Goal: Transaction & Acquisition: Book appointment/travel/reservation

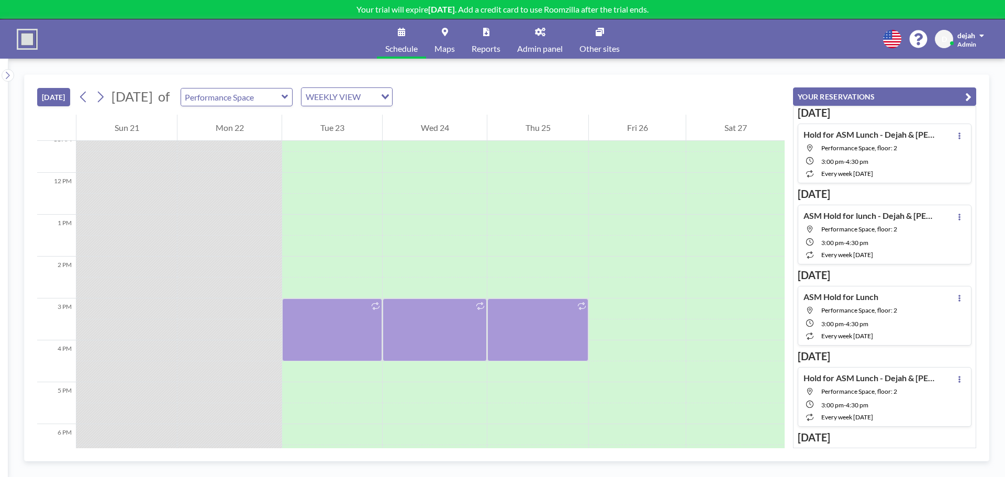
click at [879, 147] on span "Performance Space, floor: 2" at bounding box center [859, 148] width 76 height 8
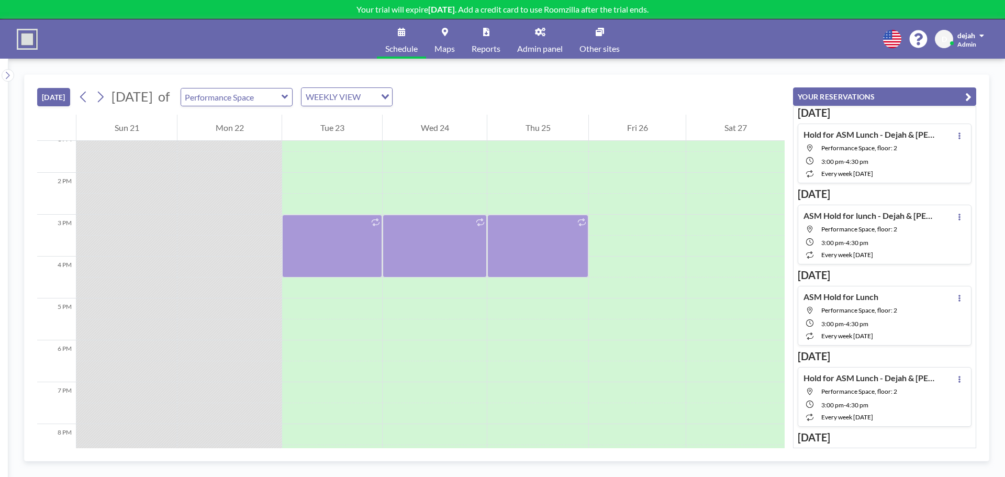
scroll to position [554, 0]
drag, startPoint x: 879, startPoint y: 147, endPoint x: 399, endPoint y: 300, distance: 504.4
click at [399, 300] on div at bounding box center [435, 309] width 104 height 21
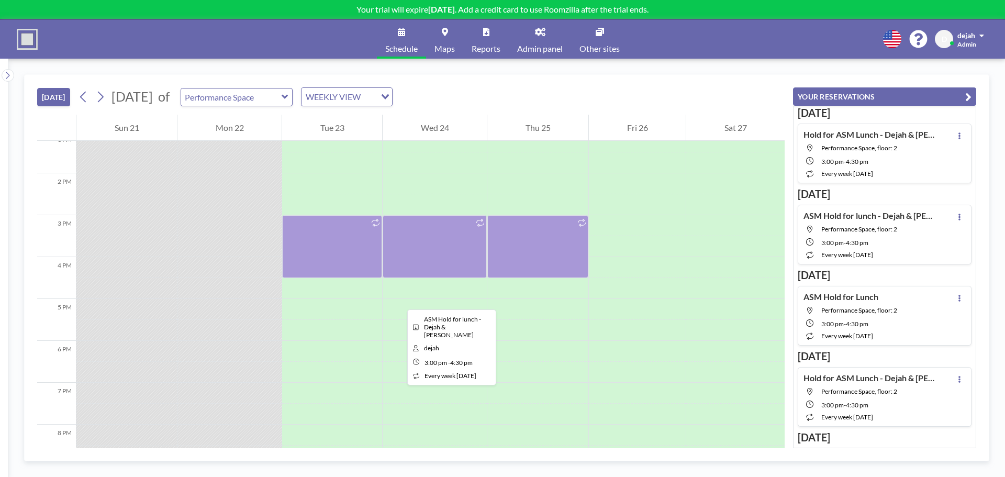
scroll to position [468, 0]
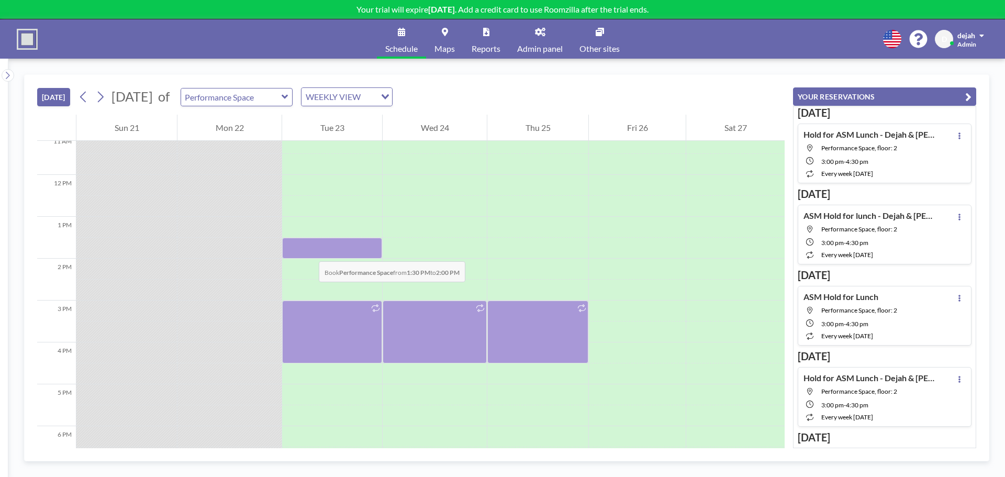
click at [308, 251] on div at bounding box center [332, 248] width 100 height 21
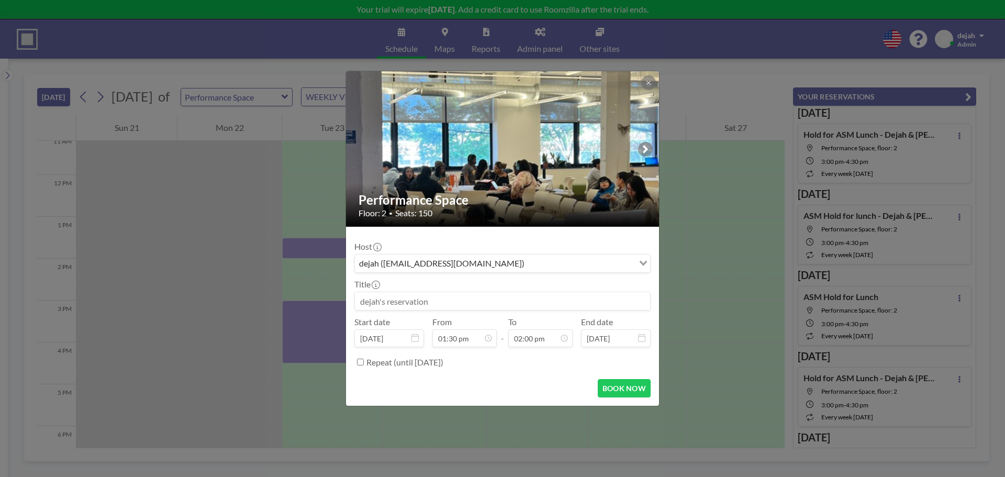
click at [415, 287] on div "Title" at bounding box center [502, 294] width 296 height 31
click at [416, 304] on input at bounding box center [502, 301] width 295 height 18
type input "T"
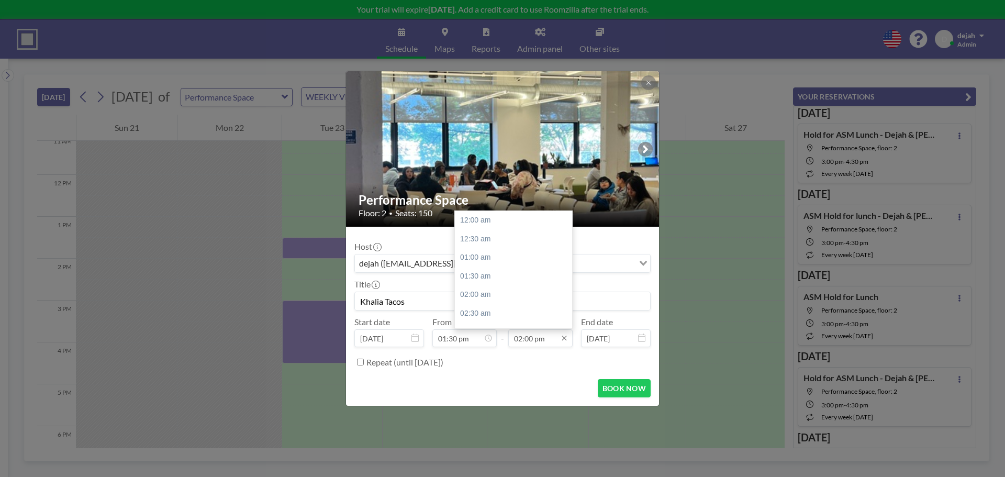
scroll to position [522, 0]
click at [490, 259] on div "03:00 pm" at bounding box center [516, 257] width 122 height 19
type input "Khalia Tacos"
type input "03:00 pm"
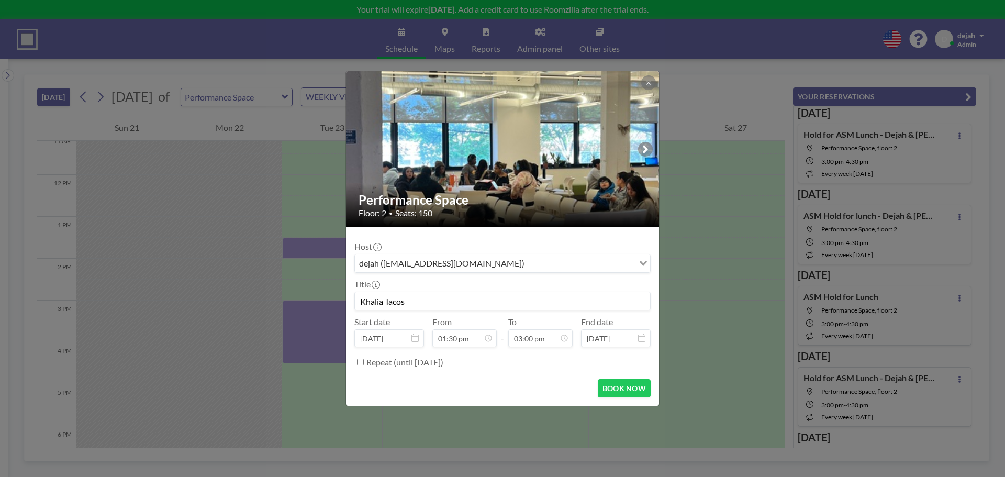
click at [381, 304] on input "Khalia Tacos" at bounding box center [502, 301] width 295 height 18
type input "[PERSON_NAME]'s Tacos"
click at [623, 391] on button "BOOK NOW" at bounding box center [624, 388] width 53 height 18
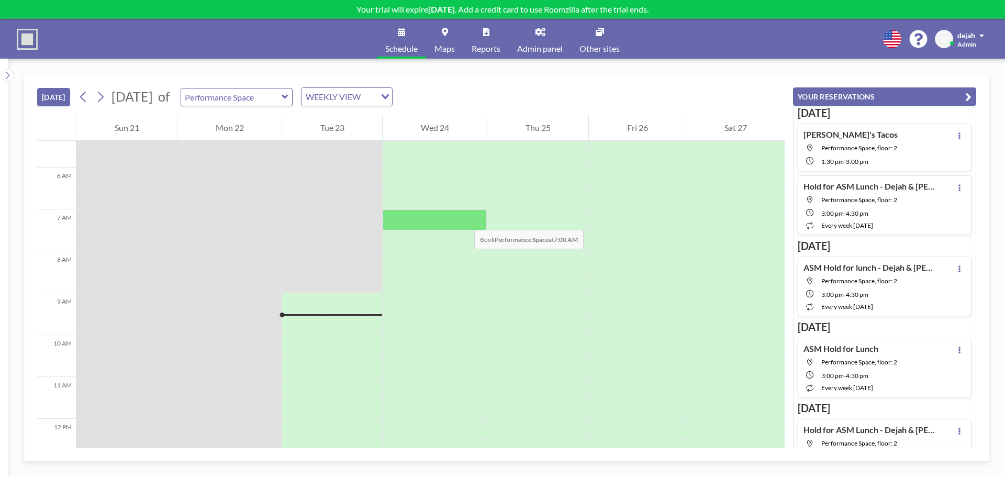
scroll to position [350, 0]
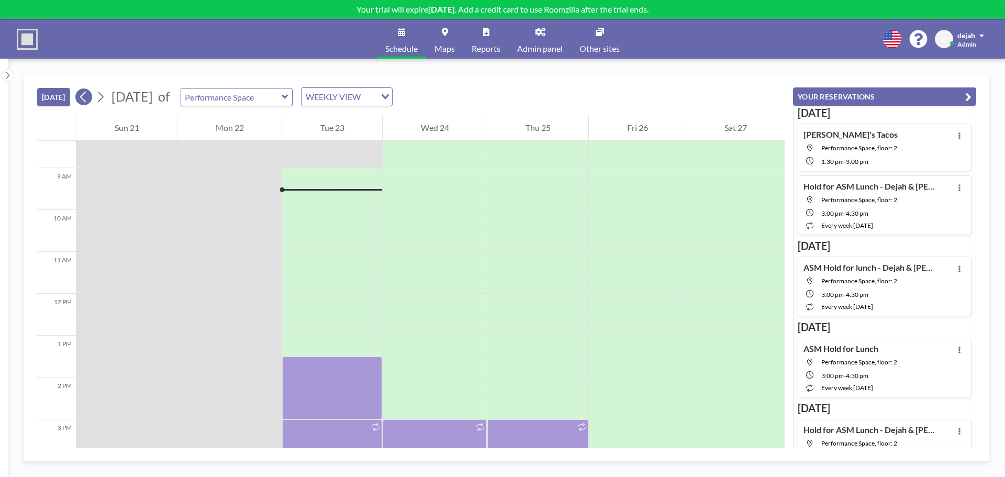
click at [104, 96] on icon at bounding box center [101, 97] width 6 height 11
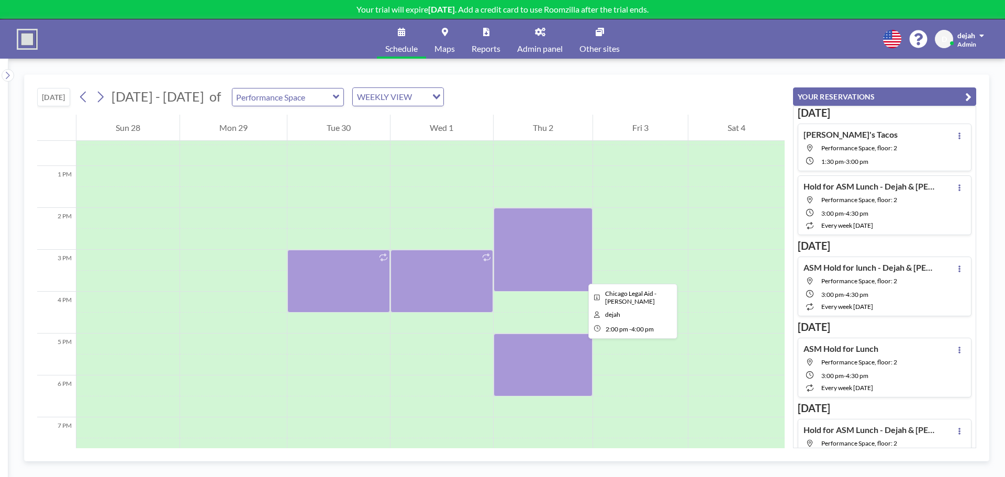
scroll to position [524, 0]
